Goal: Entertainment & Leisure: Consume media (video, audio)

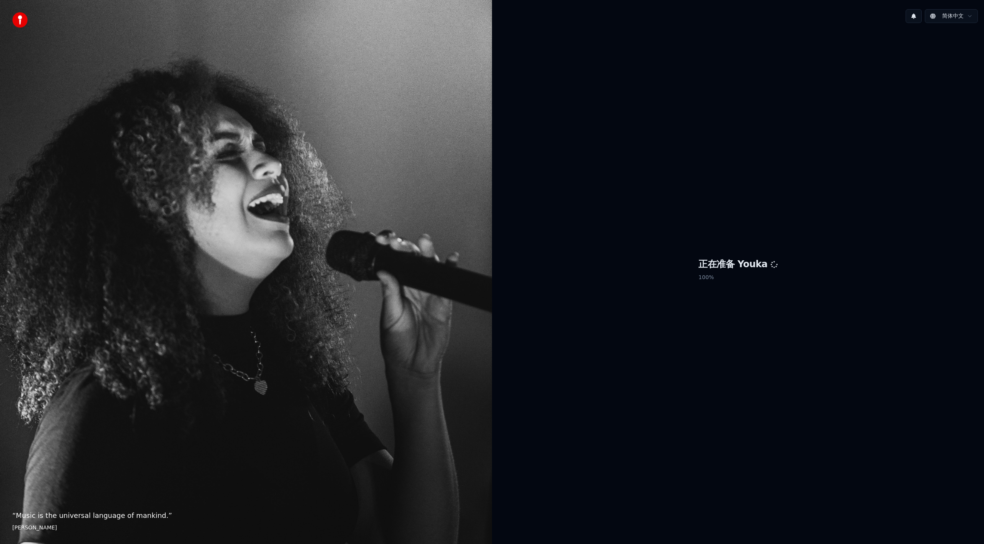
click at [561, 408] on div "正在准备 Youka 100 %" at bounding box center [738, 271] width 492 height 485
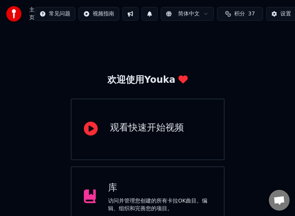
click at [116, 188] on div "库" at bounding box center [159, 187] width 103 height 12
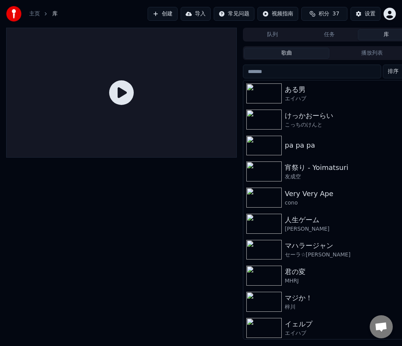
click at [279, 144] on img at bounding box center [263, 146] width 35 height 20
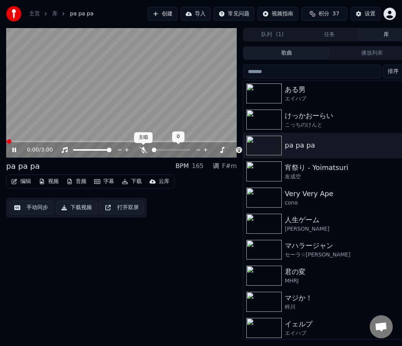
click at [144, 151] on icon at bounding box center [143, 150] width 8 height 6
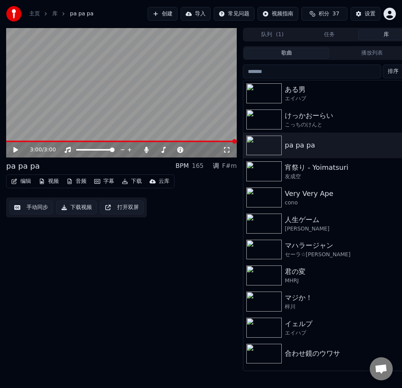
click at [317, 197] on div "Very Very Ape" at bounding box center [345, 193] width 120 height 11
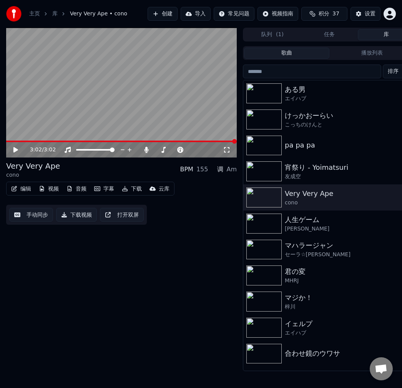
click at [316, 225] on div "[PERSON_NAME]" at bounding box center [345, 229] width 120 height 8
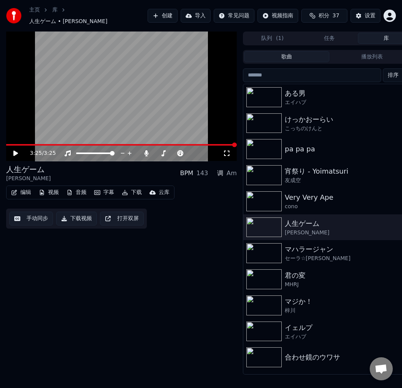
click at [300, 125] on div "こっちのけんと" at bounding box center [345, 129] width 120 height 8
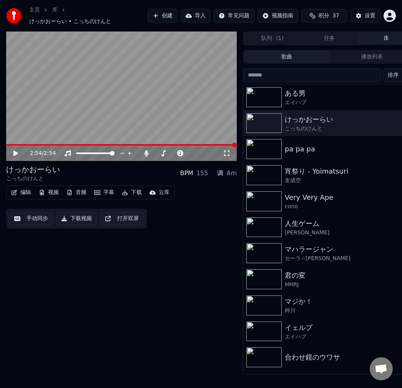
click at [314, 176] on div "宵祭り - Yoimatsuri" at bounding box center [345, 171] width 120 height 11
